Goal: Information Seeking & Learning: Learn about a topic

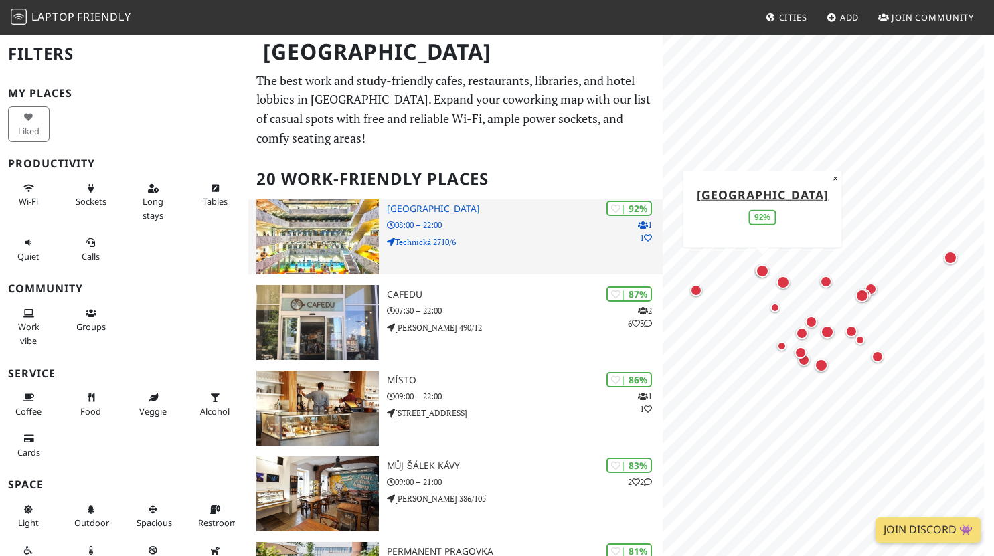
click at [518, 227] on p "08:00 – 22:00" at bounding box center [525, 225] width 276 height 13
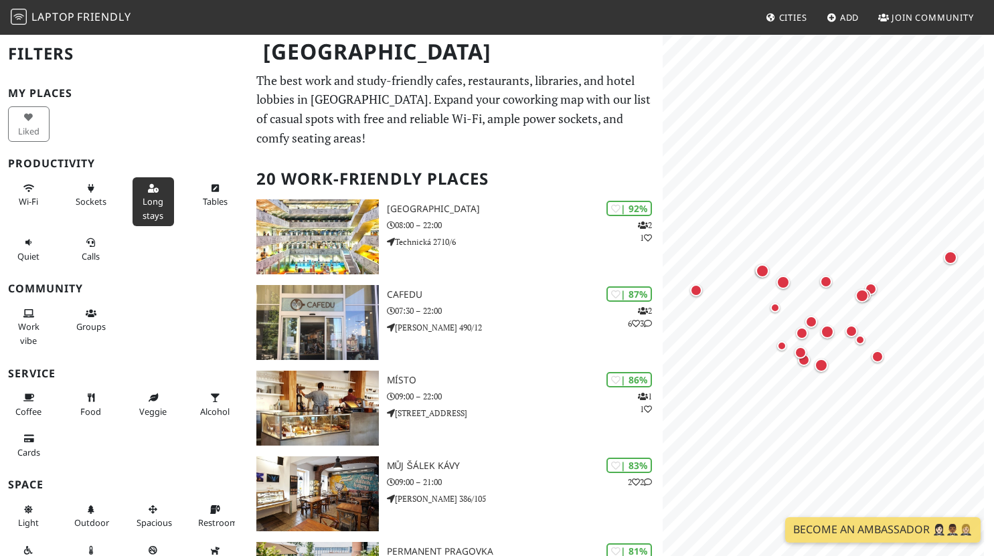
click at [148, 187] on icon at bounding box center [153, 189] width 11 height 9
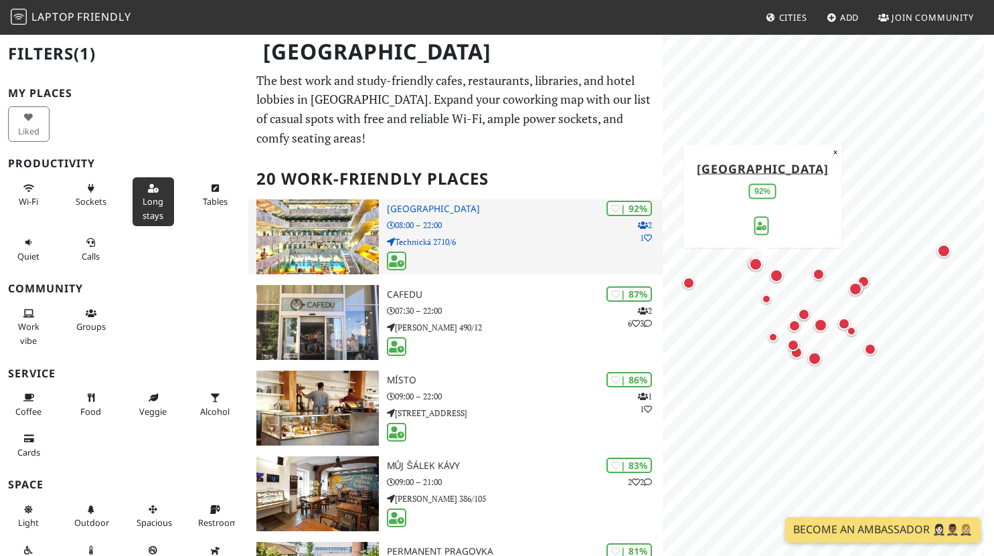
click at [440, 211] on h3 "[GEOGRAPHIC_DATA]" at bounding box center [525, 208] width 276 height 11
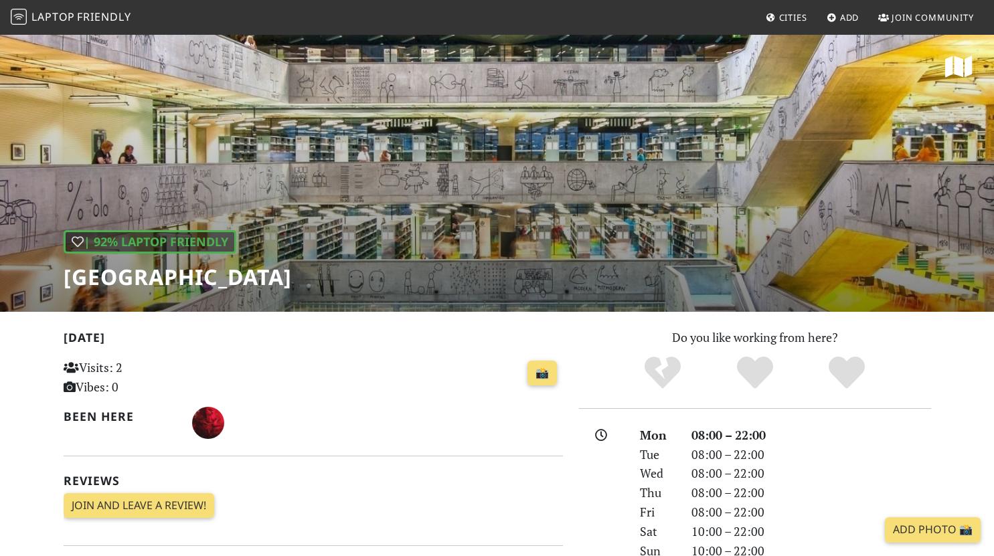
drag, startPoint x: 67, startPoint y: 277, endPoint x: 484, endPoint y: 271, distance: 416.9
click at [484, 271] on div "| 92% Laptop Friendly National Library of Technology" at bounding box center [497, 172] width 994 height 278
